Goal: Information Seeking & Learning: Learn about a topic

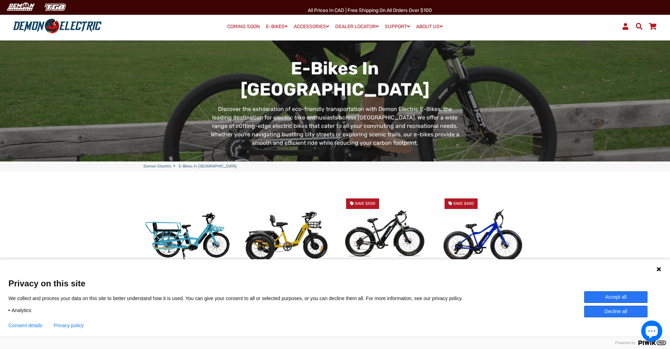
scroll to position [126, 0]
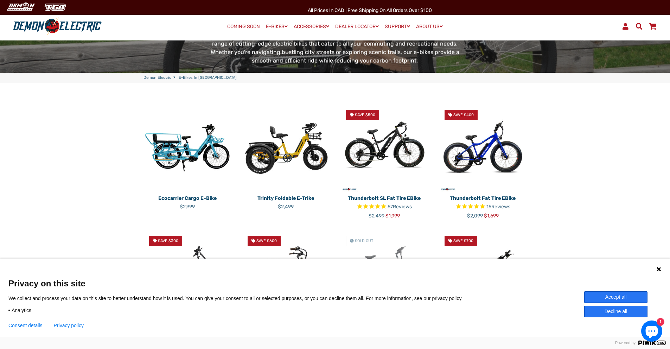
click at [610, 297] on button "Accept all" at bounding box center [615, 297] width 63 height 12
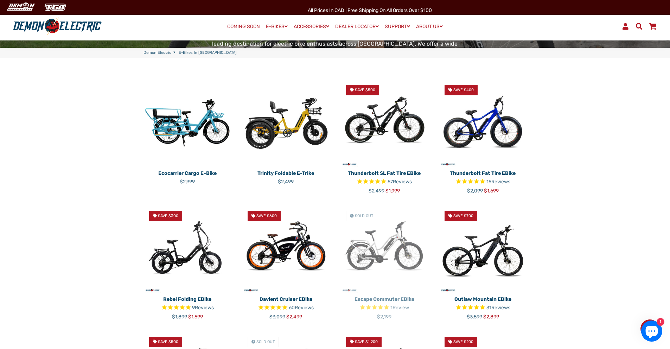
scroll to position [0, 0]
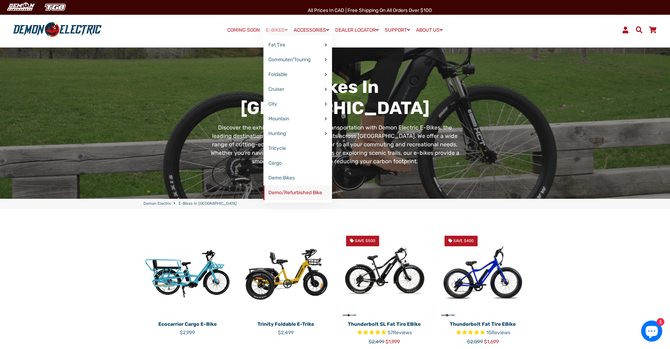
click at [284, 191] on link "Demo/Refurbished Bike" at bounding box center [298, 192] width 69 height 15
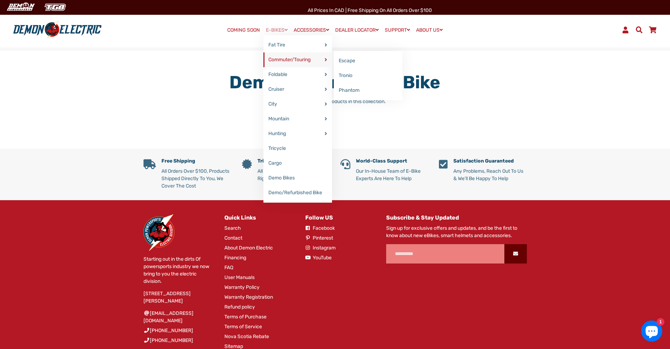
click at [277, 58] on link "Commuter/Touring" at bounding box center [298, 59] width 69 height 15
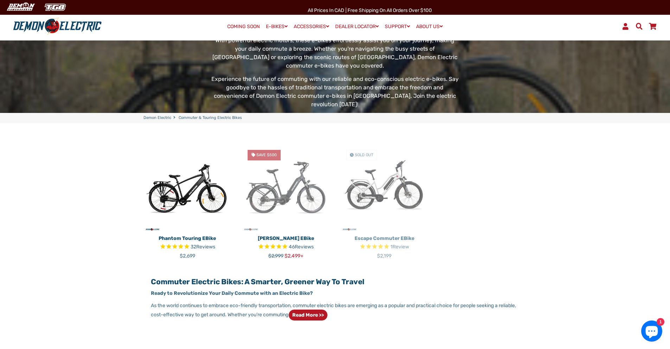
scroll to position [143, 0]
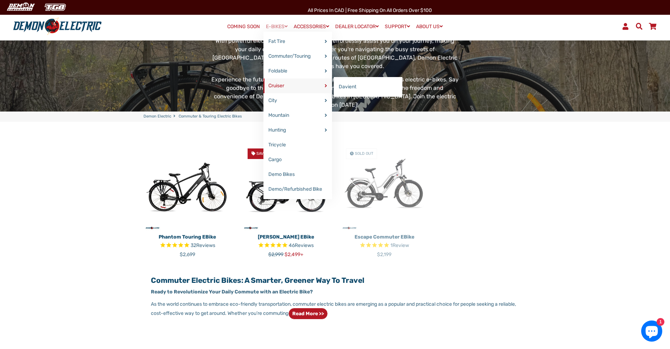
click at [277, 85] on link "Cruiser" at bounding box center [298, 85] width 69 height 15
